Goal: Information Seeking & Learning: Compare options

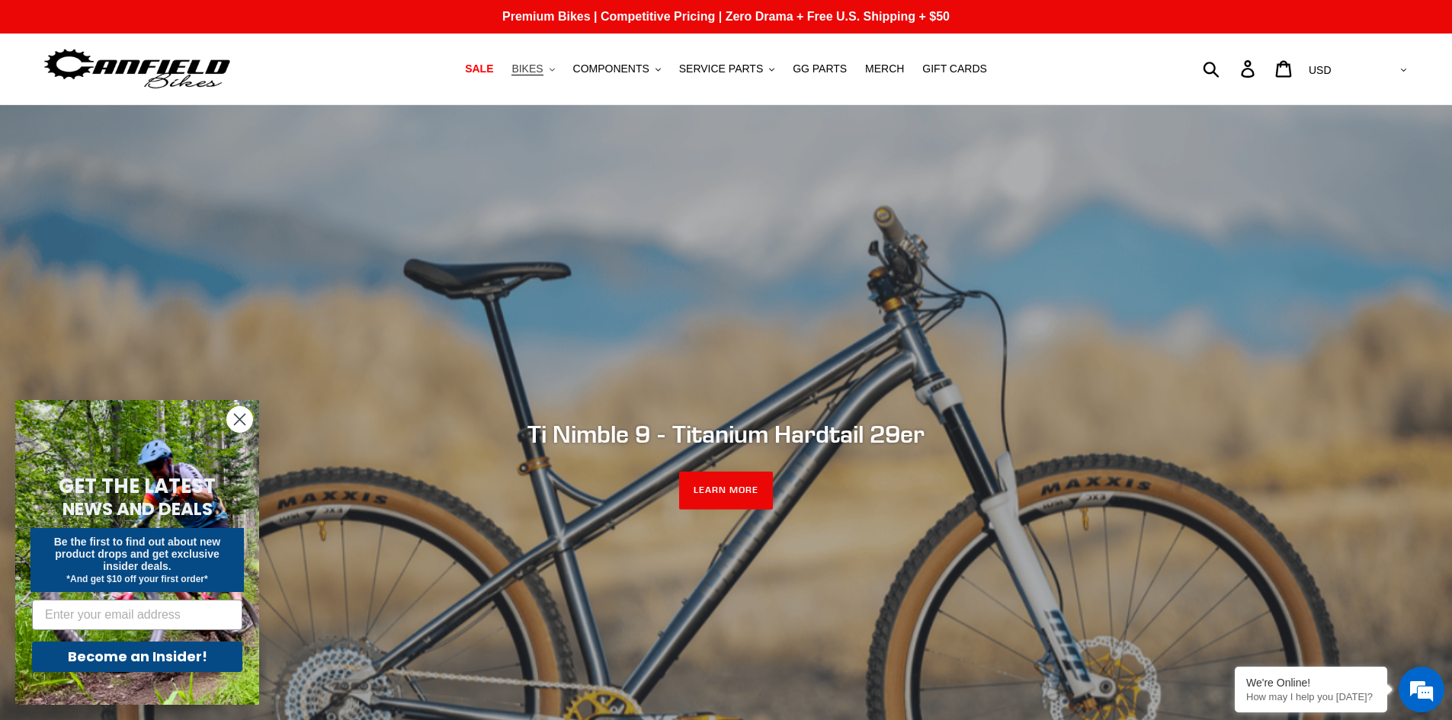
click at [543, 65] on span "BIKES" at bounding box center [526, 68] width 31 height 13
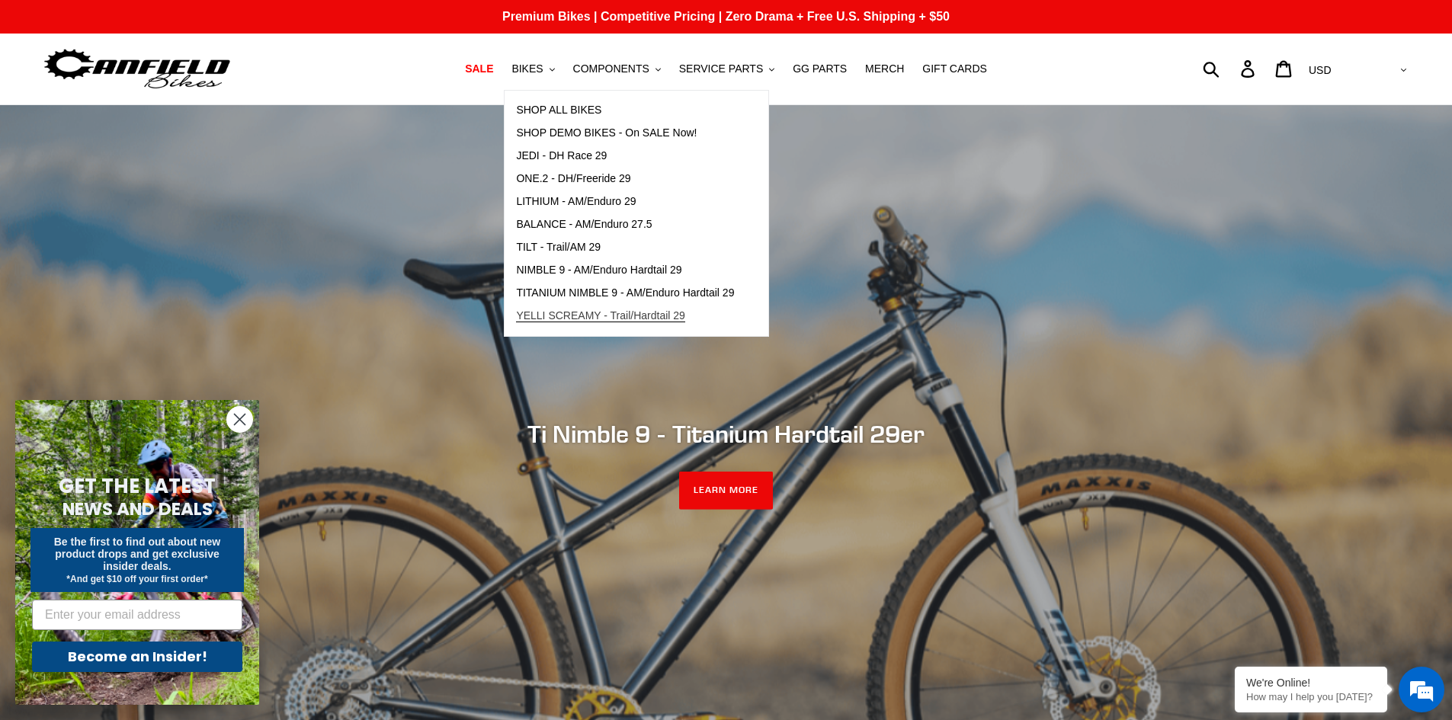
click at [607, 313] on span "YELLI SCREAMY - Trail/Hardtail 29" at bounding box center [600, 315] width 169 height 13
click at [599, 264] on span "NIMBLE 9 - AM/Enduro Hardtail 29" at bounding box center [598, 270] width 165 height 13
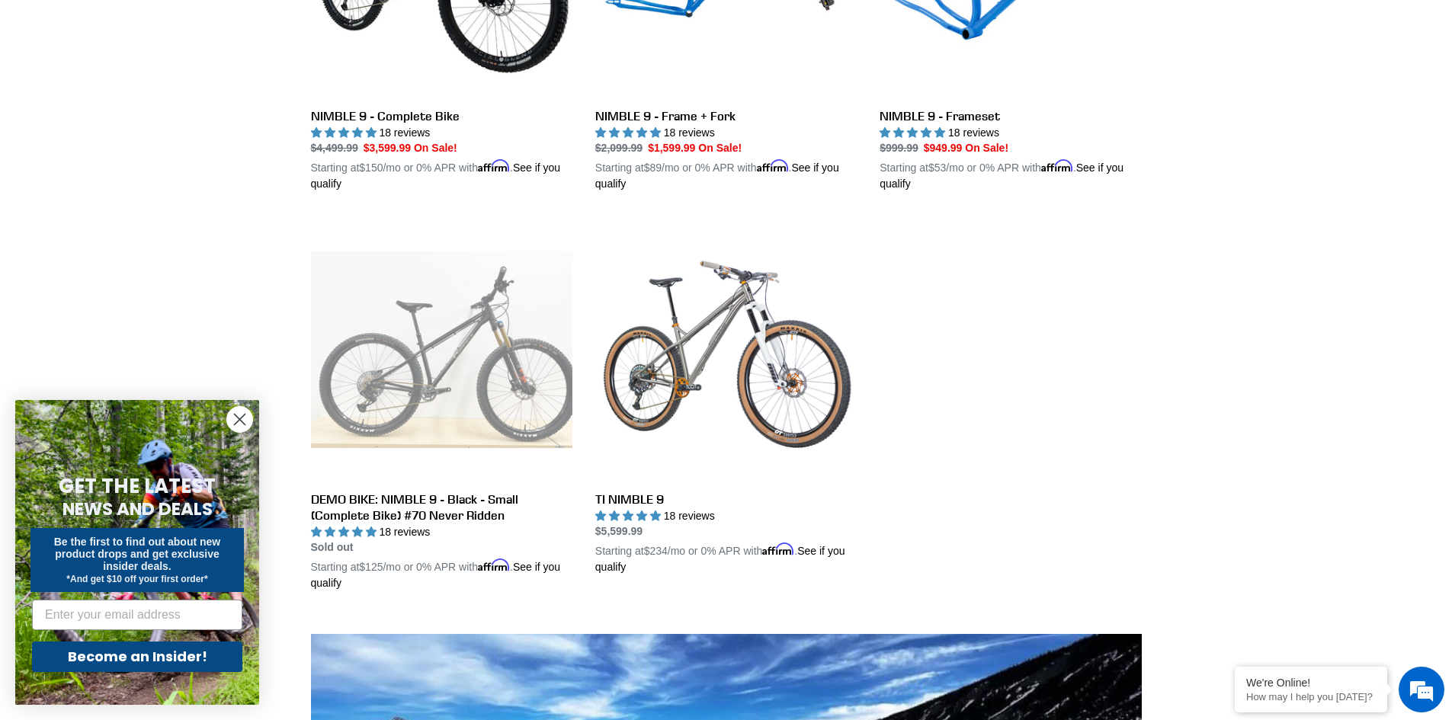
scroll to position [305, 0]
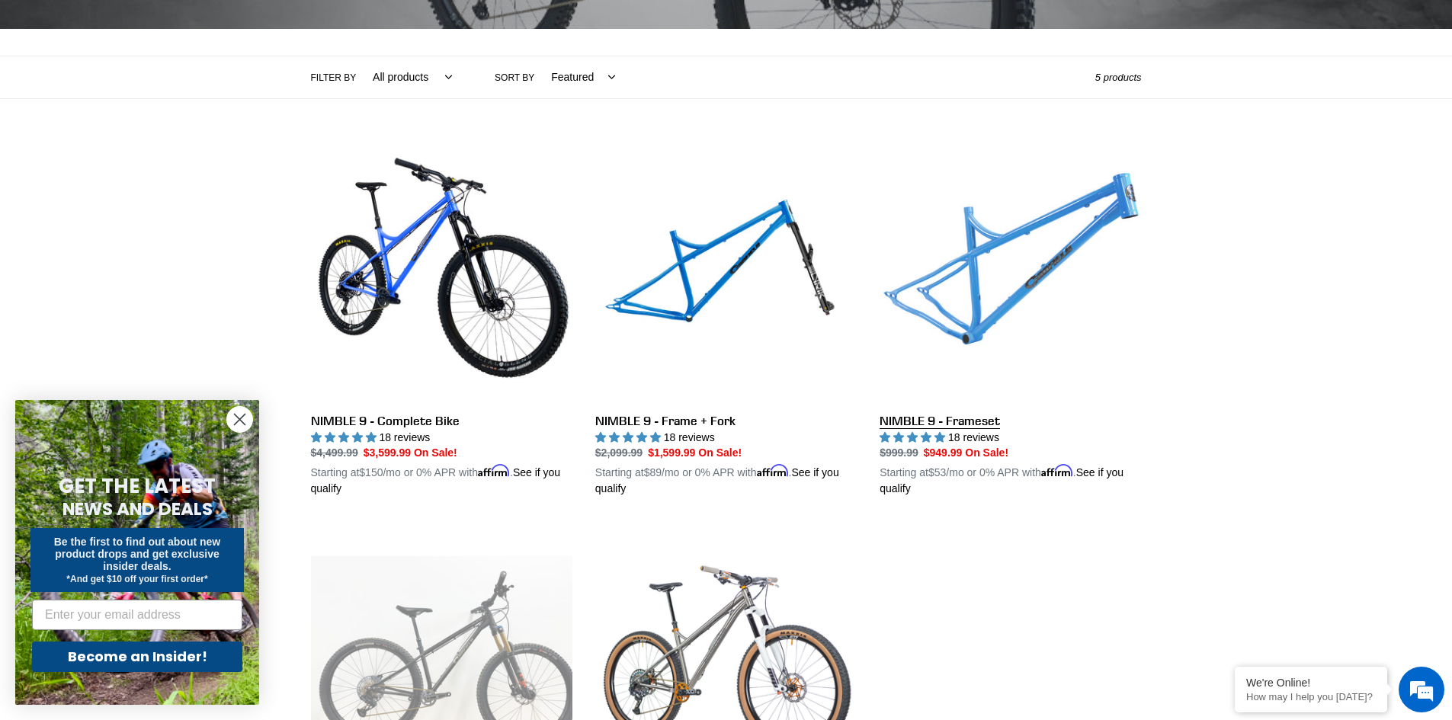
click at [1053, 277] on link "NIMBLE 9 - Frameset" at bounding box center [1009, 319] width 261 height 357
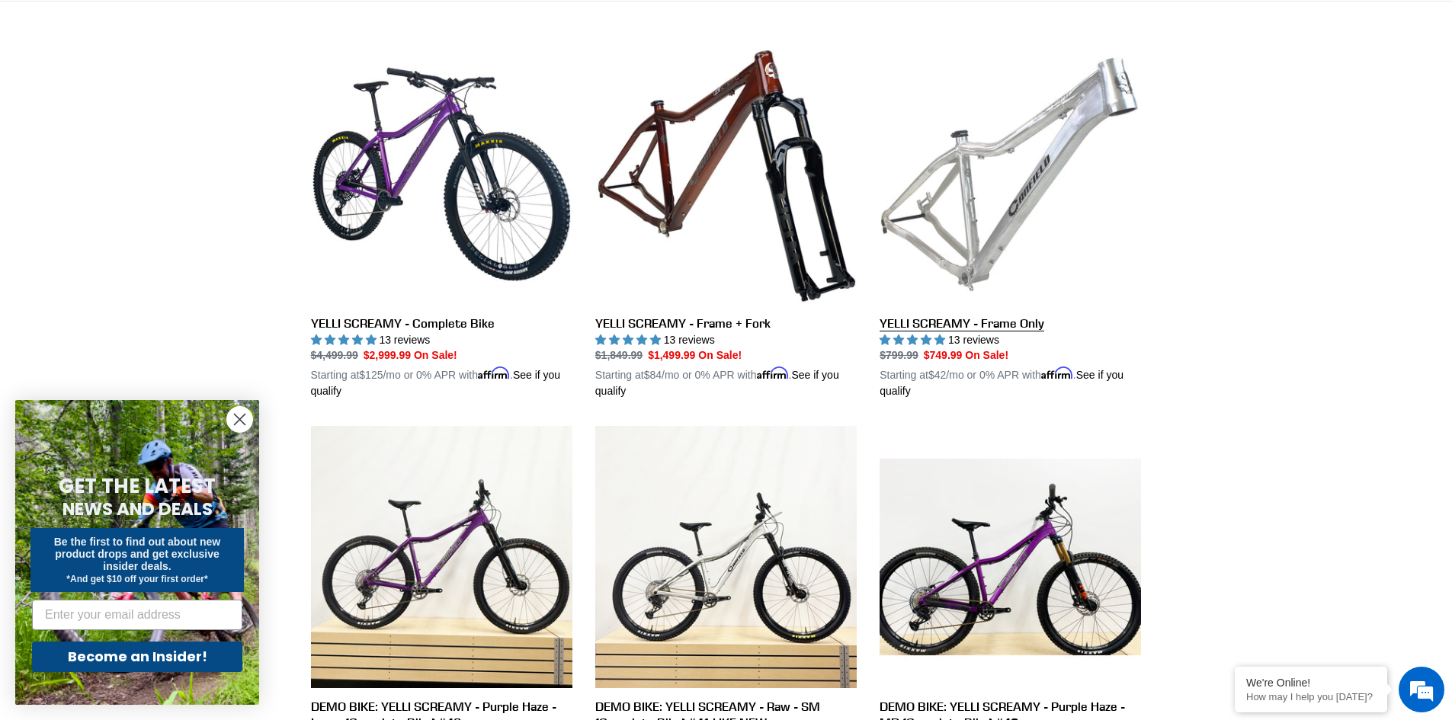
scroll to position [381, 0]
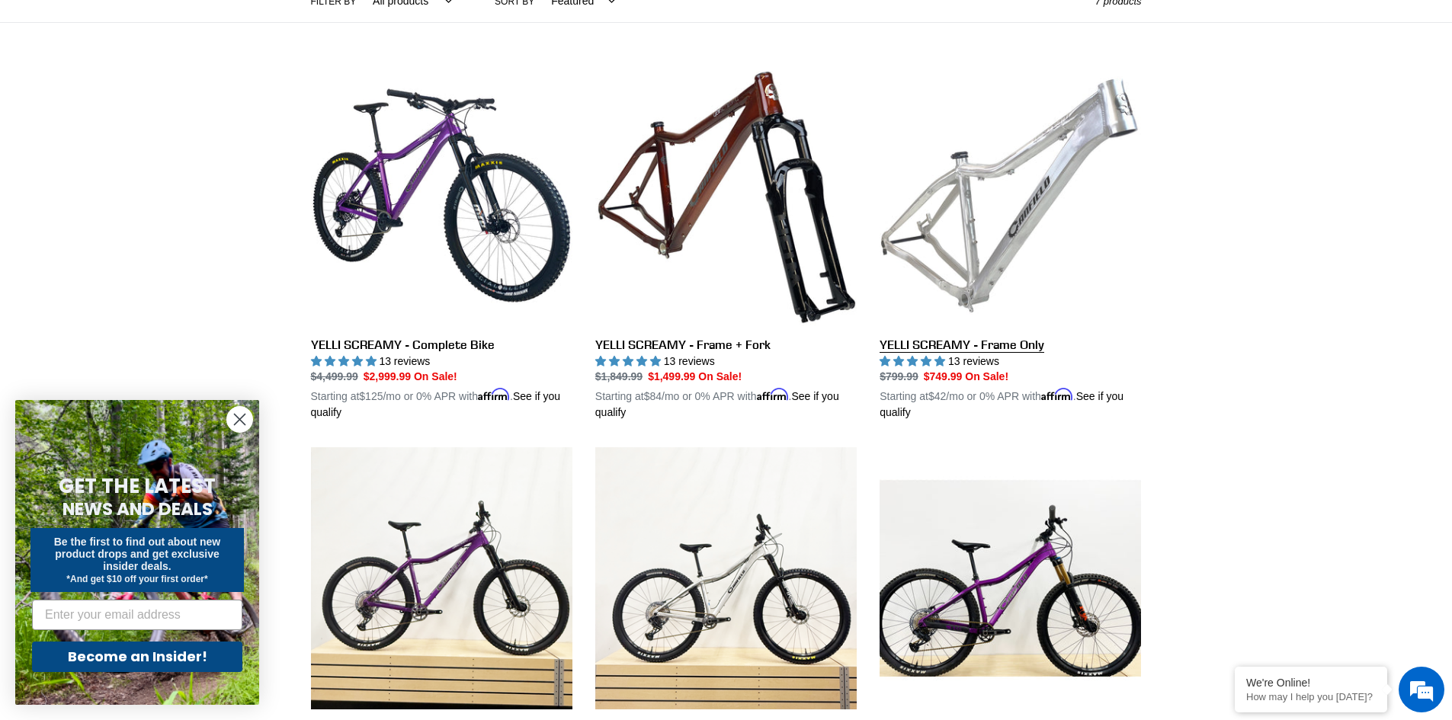
click at [1029, 160] on link "YELLI SCREAMY - Frame Only" at bounding box center [1009, 243] width 261 height 357
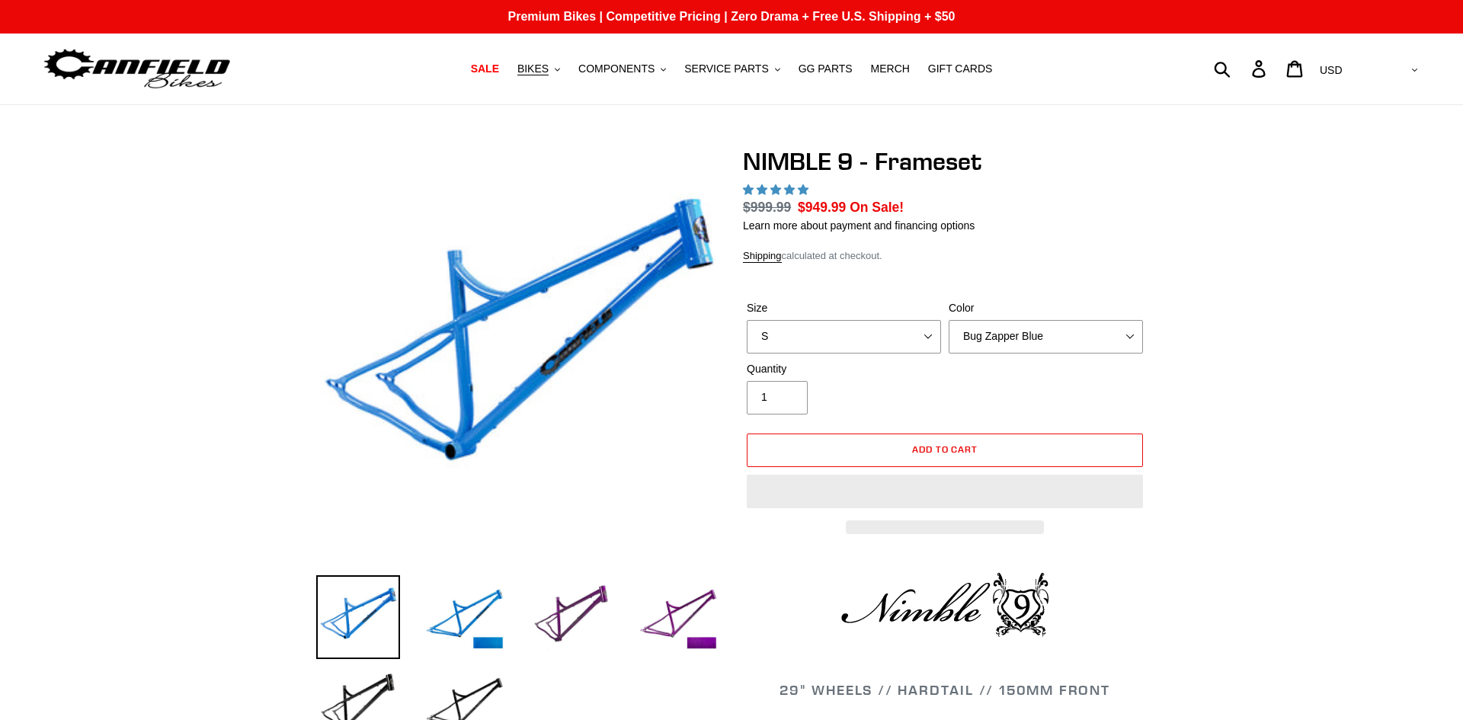
select select "highest-rating"
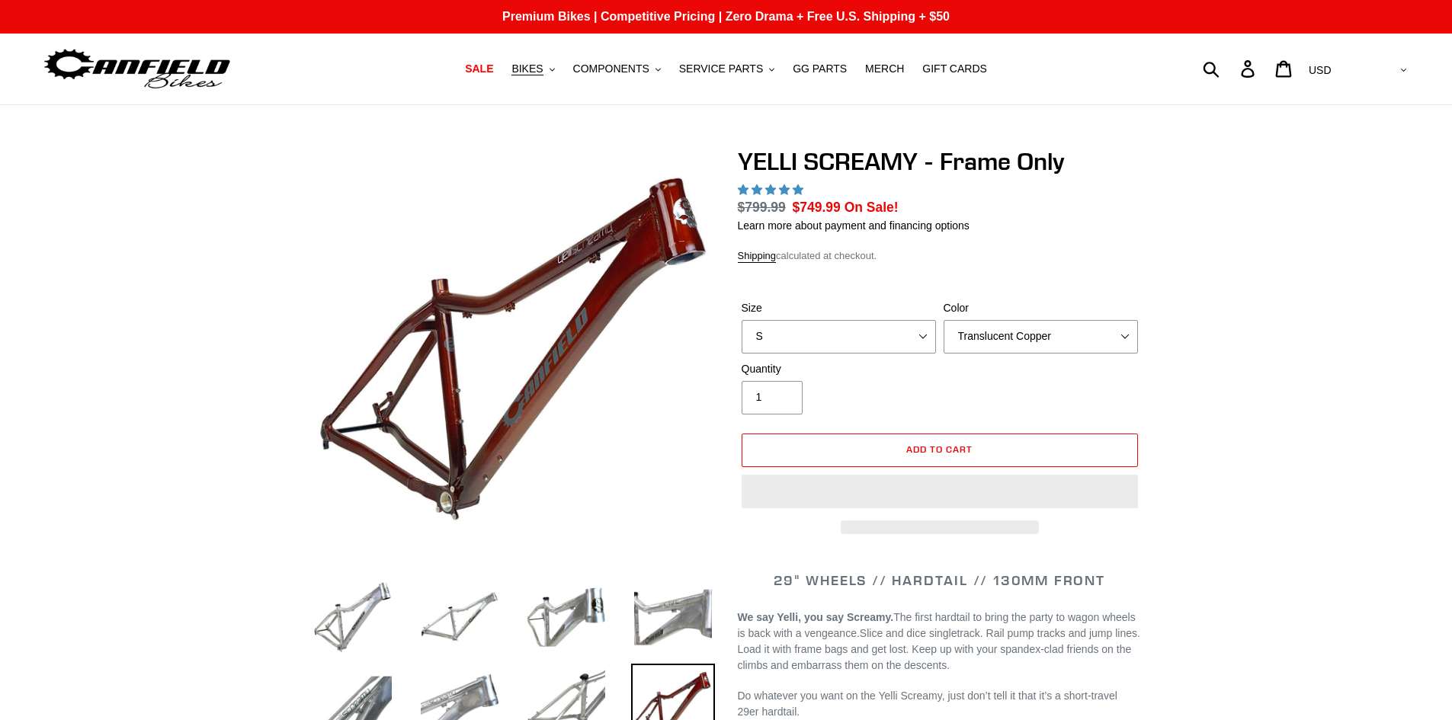
select select "highest-rating"
